Goal: Complete application form

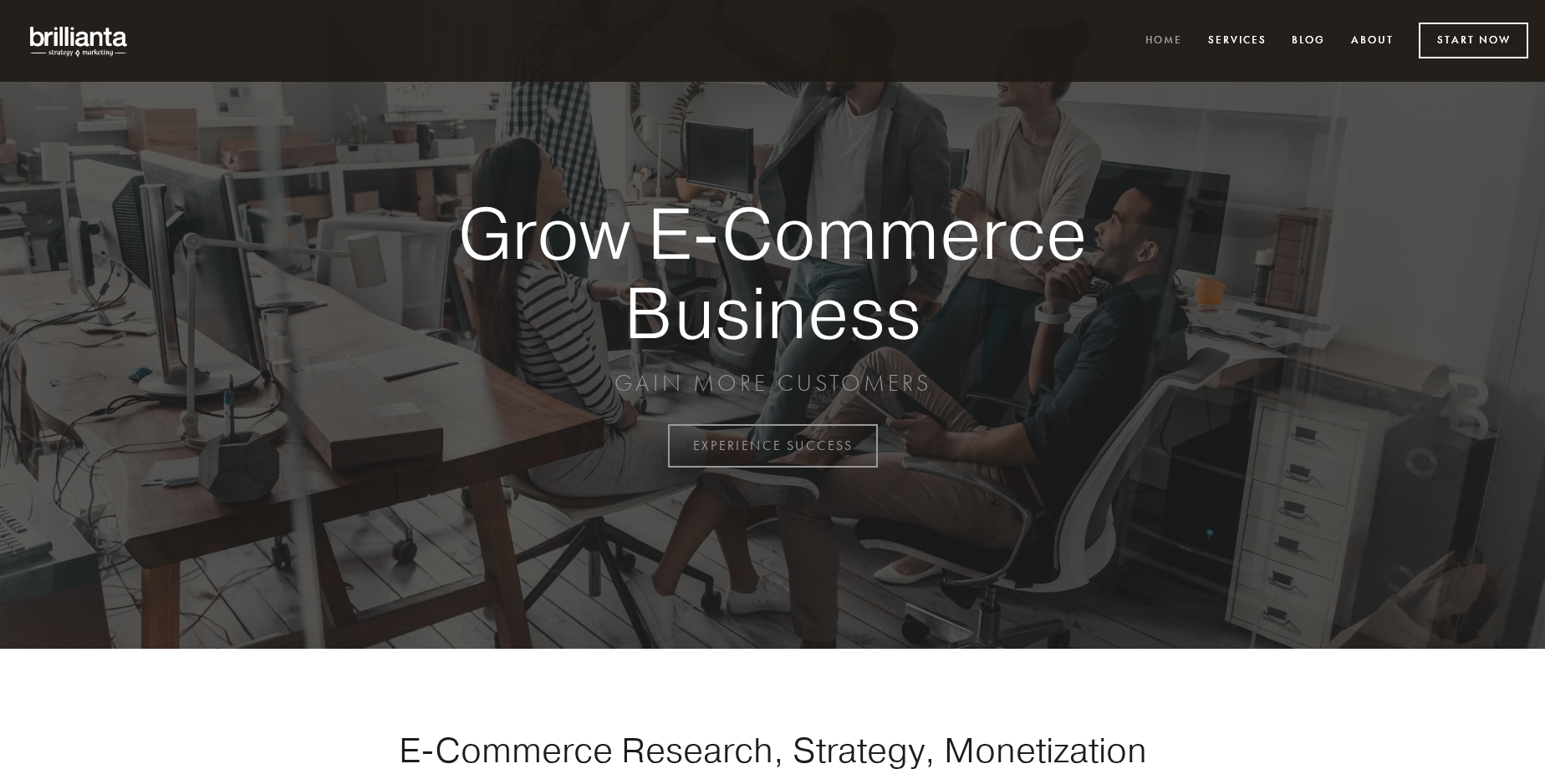
scroll to position [4379, 0]
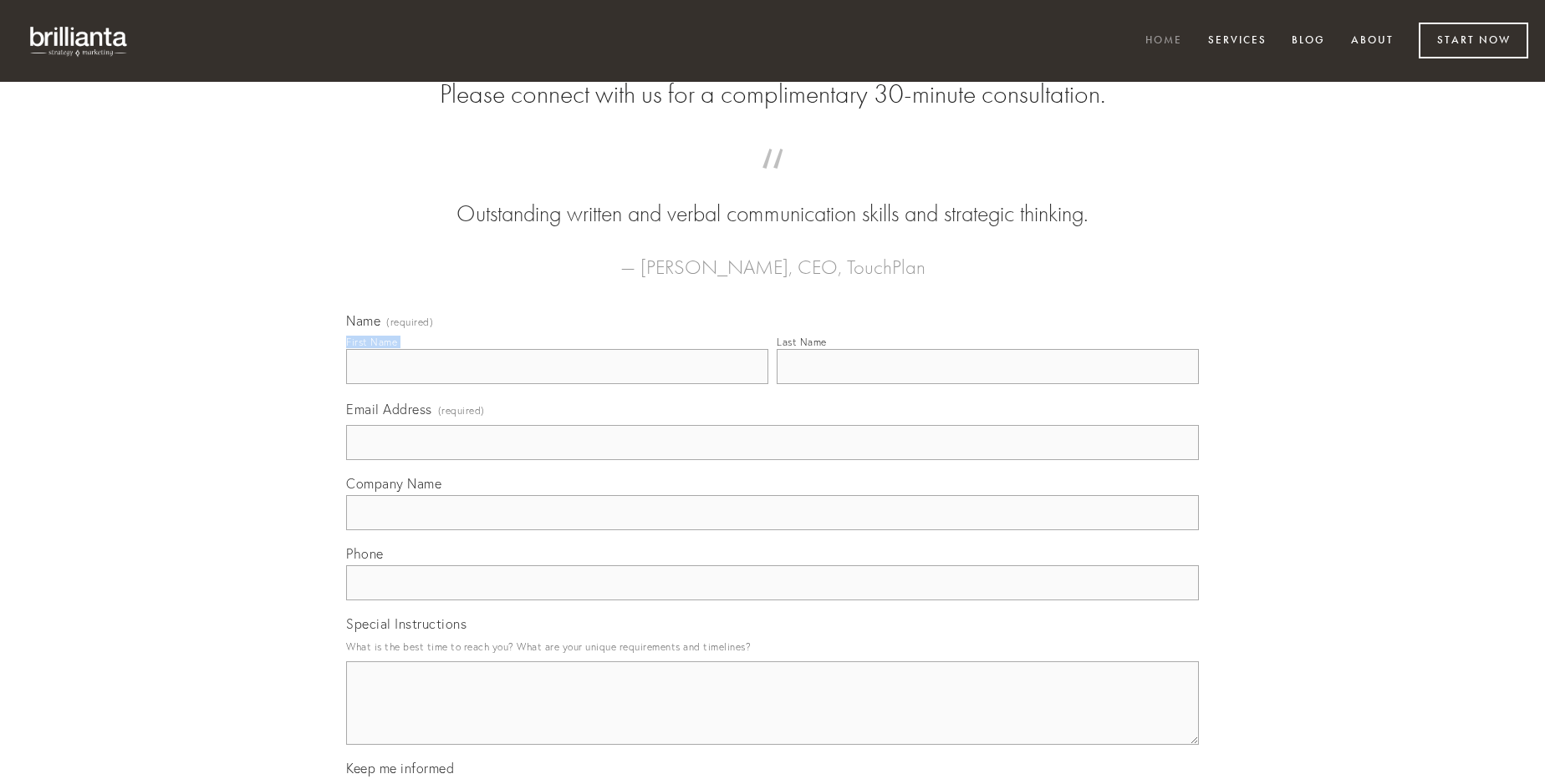
type input "[PERSON_NAME]"
click at [987, 384] on input "Last Name" at bounding box center [987, 367] width 422 height 35
type input "[PERSON_NAME]"
click at [772, 460] on input "Email Address (required)" at bounding box center [772, 443] width 853 height 35
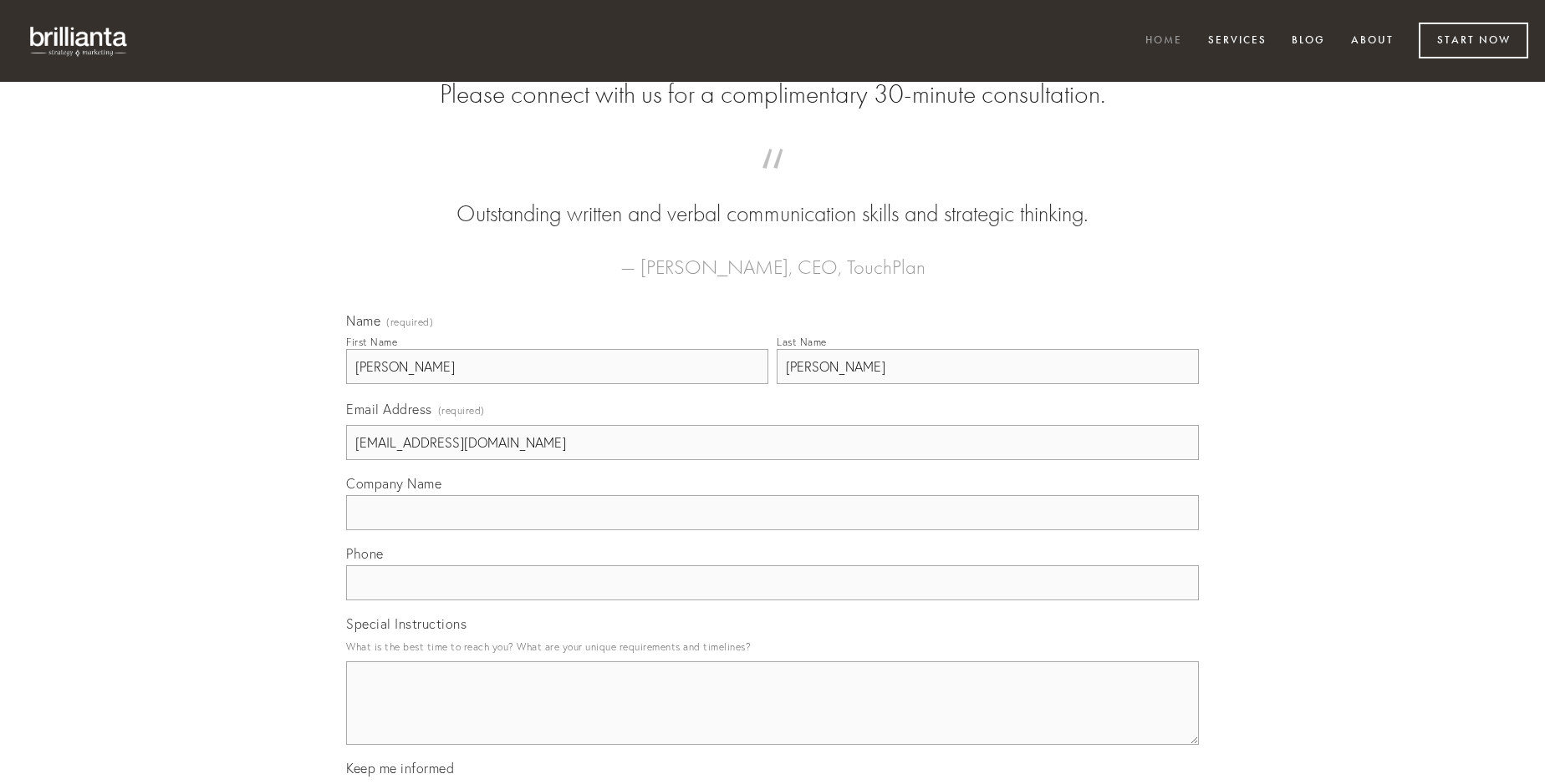
type input "[EMAIL_ADDRESS][DOMAIN_NAME]"
click at [772, 530] on input "Company Name" at bounding box center [772, 513] width 853 height 35
type input "anser"
click at [772, 601] on input "text" at bounding box center [772, 583] width 853 height 35
click at [772, 719] on textarea "Special Instructions" at bounding box center [772, 703] width 853 height 83
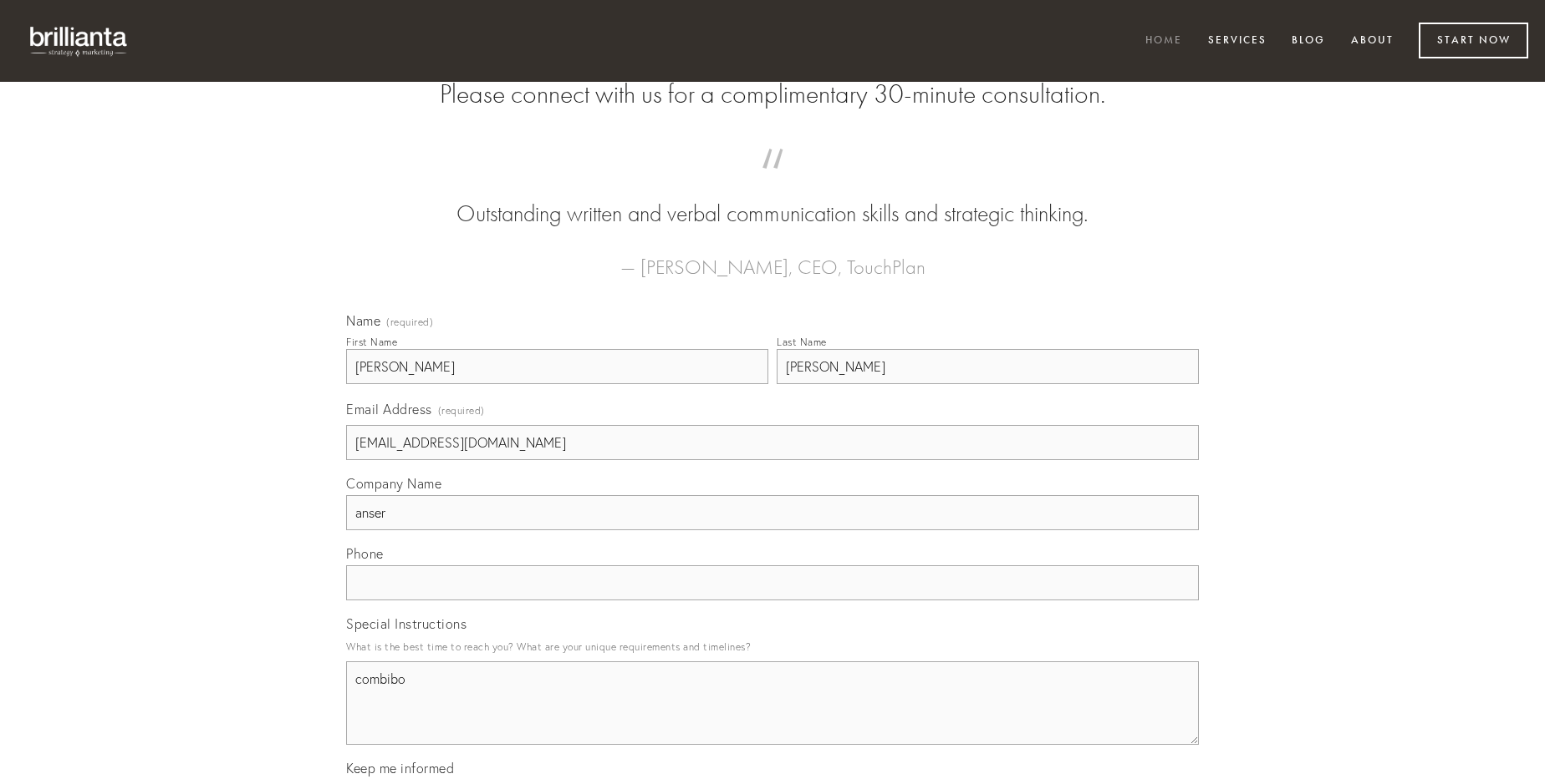
type textarea "combibo"
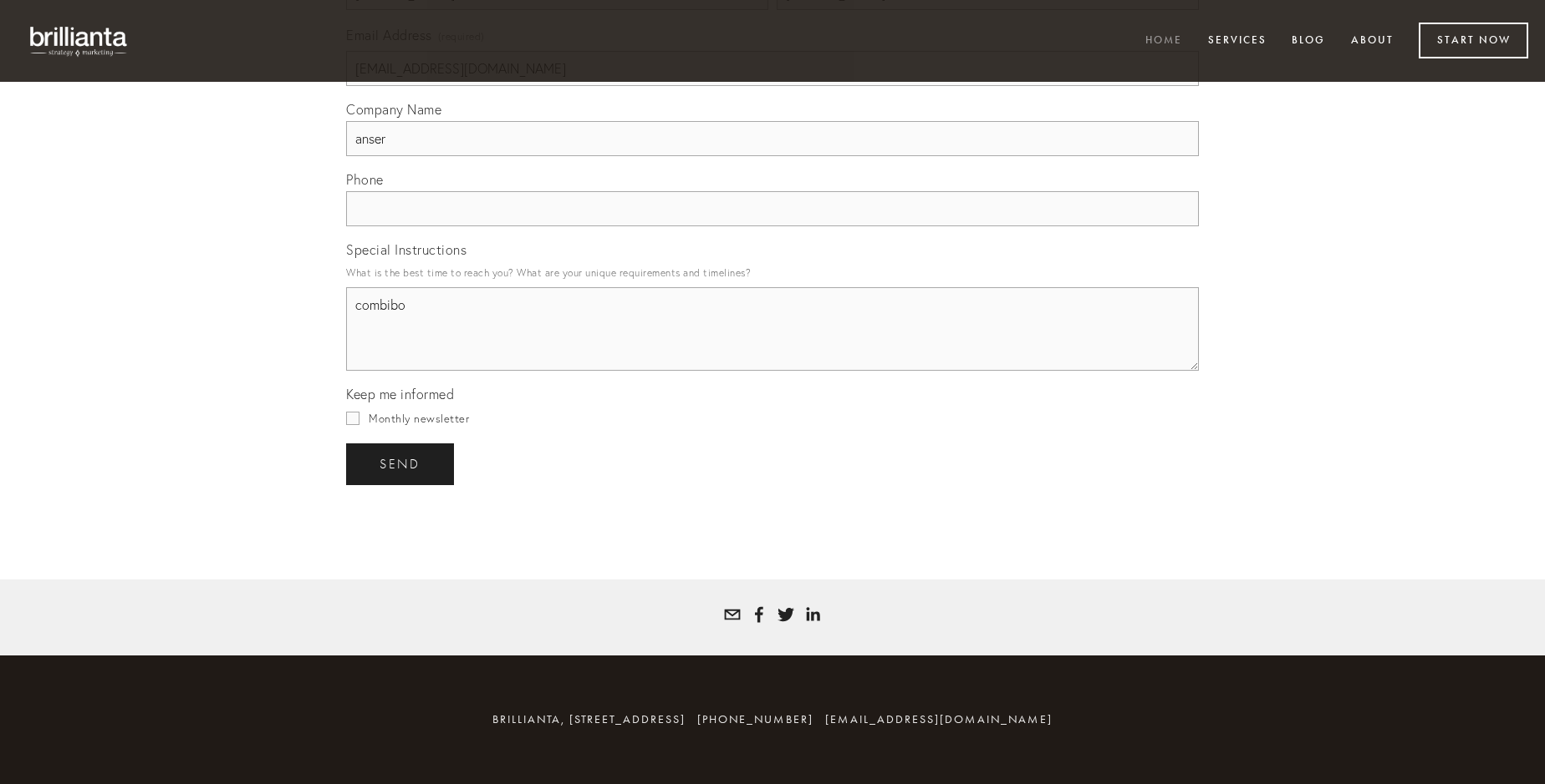
click at [401, 464] on span "send" at bounding box center [400, 464] width 41 height 15
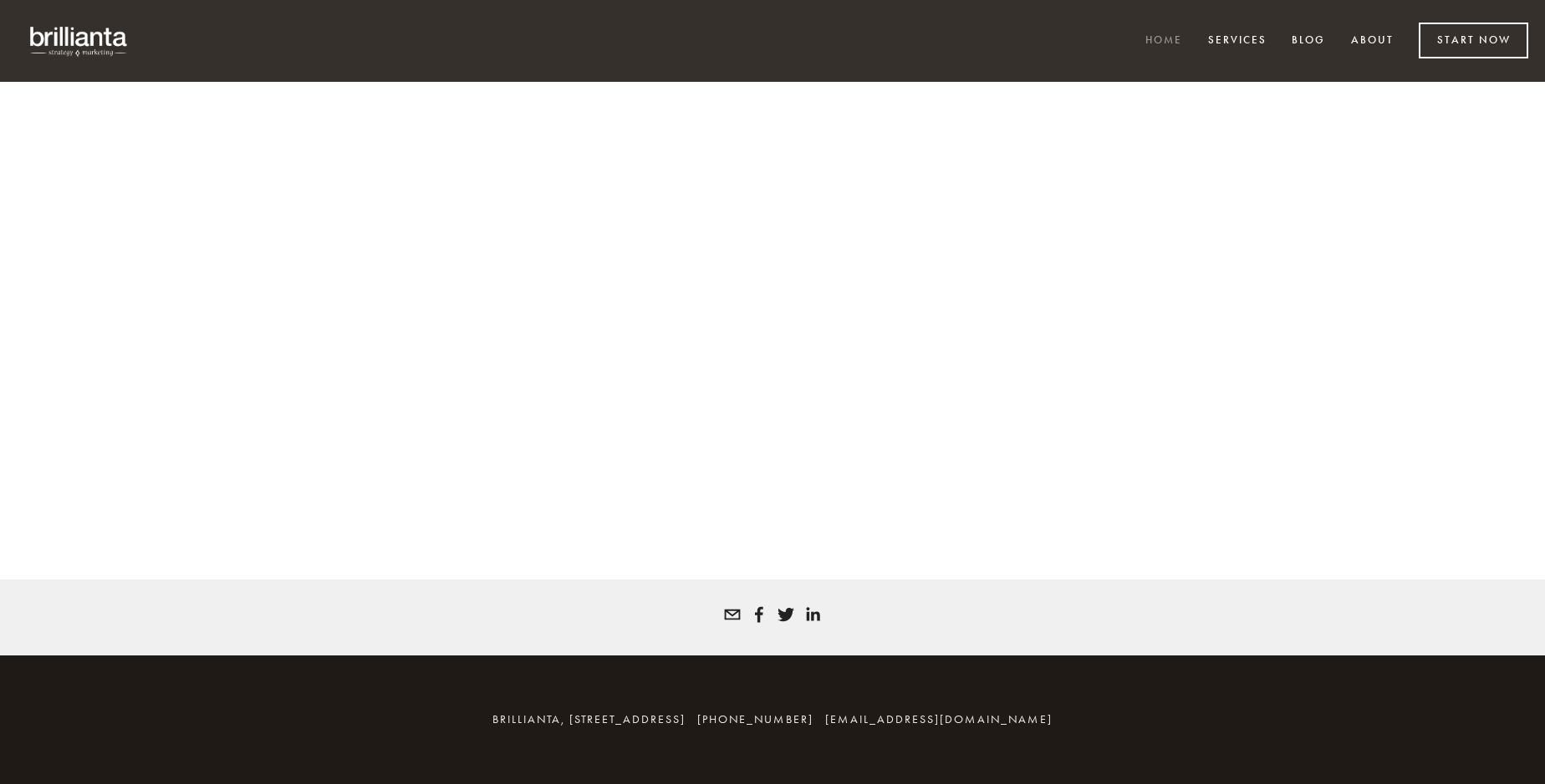
scroll to position [4356, 0]
